Goal: Transaction & Acquisition: Purchase product/service

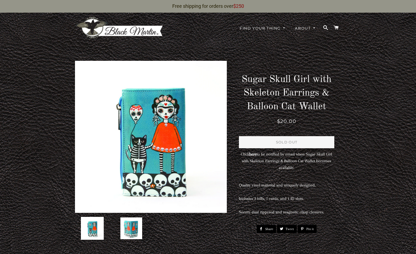
click at [138, 34] on img at bounding box center [119, 27] width 89 height 23
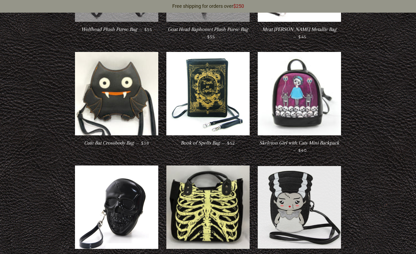
scroll to position [1916, 0]
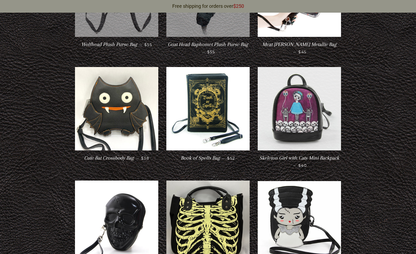
click at [315, 103] on img at bounding box center [299, 108] width 83 height 83
